Goal: Task Accomplishment & Management: Manage account settings

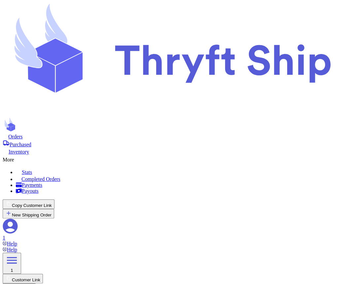
scroll to position [36, 0]
select select "paid"
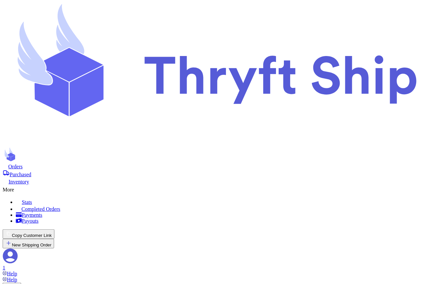
drag, startPoint x: 273, startPoint y: 57, endPoint x: 362, endPoint y: 59, distance: 89.1
copy h2 "Shipping Information"
select select "paid"
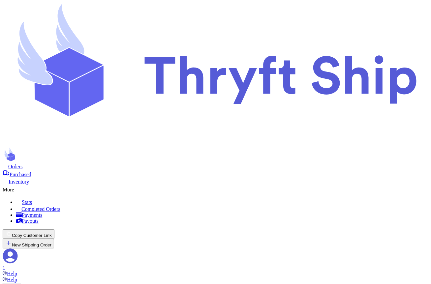
scroll to position [120, 0]
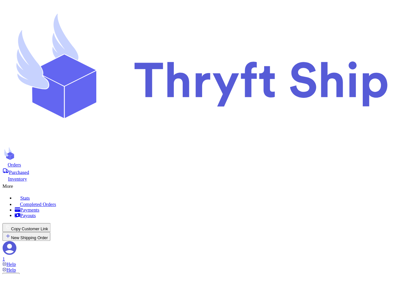
scroll to position [105, 0]
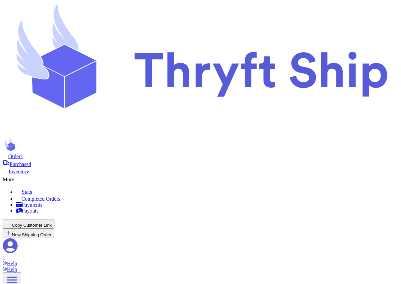
select select "paid"
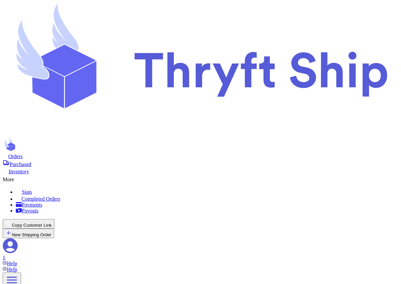
select select "paid"
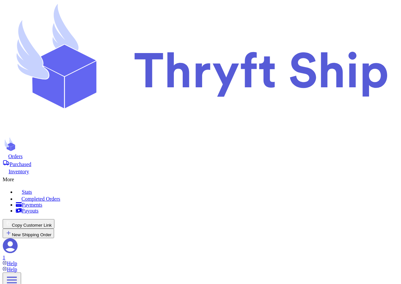
select select "paid"
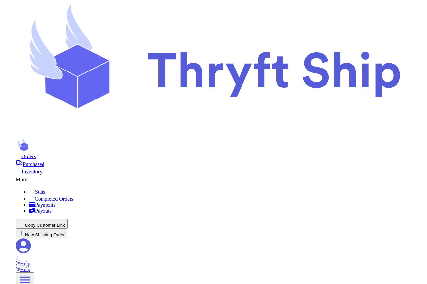
scroll to position [116, 0]
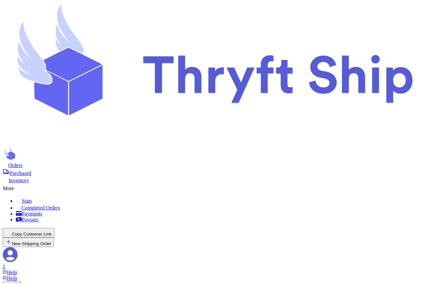
select select "paid"
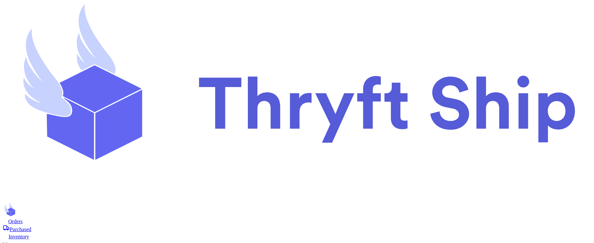
scroll to position [54, 0]
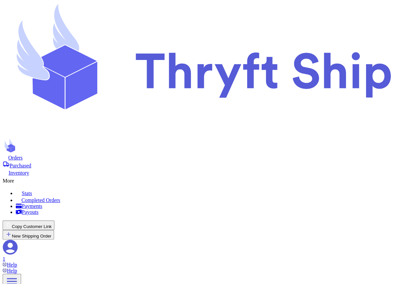
scroll to position [214, 0]
checkbox input "true"
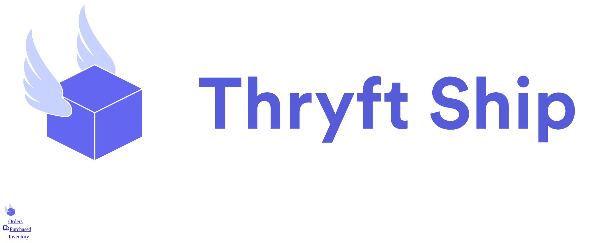
scroll to position [64, 0]
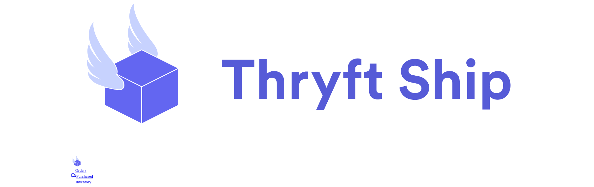
scroll to position [36, 0]
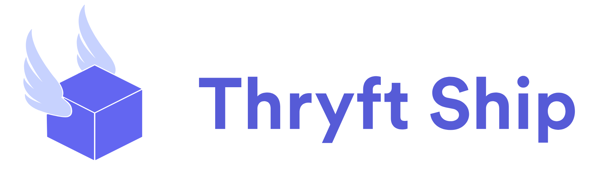
select select "paid"
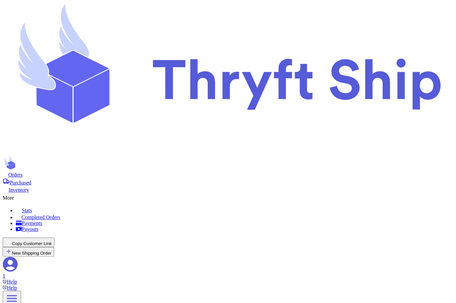
scroll to position [15, 0]
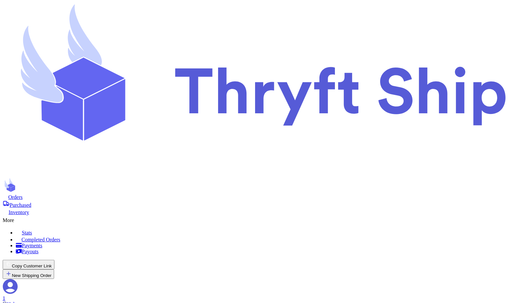
select select "paid"
